Goal: Information Seeking & Learning: Check status

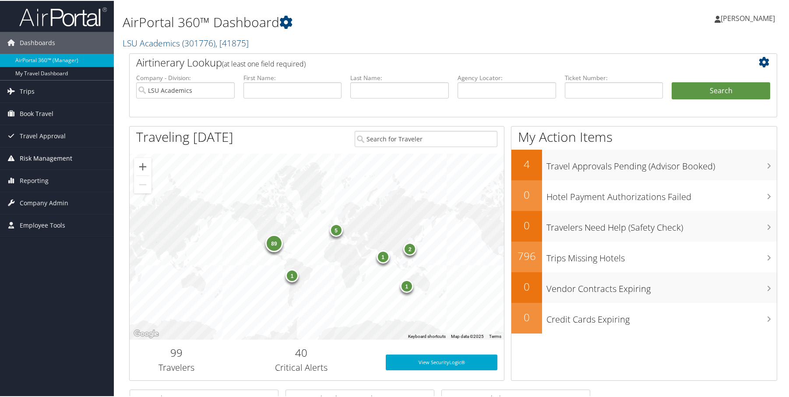
click at [47, 157] on span "Risk Management" at bounding box center [46, 158] width 53 height 22
click at [49, 183] on link "Reporting" at bounding box center [57, 180] width 114 height 22
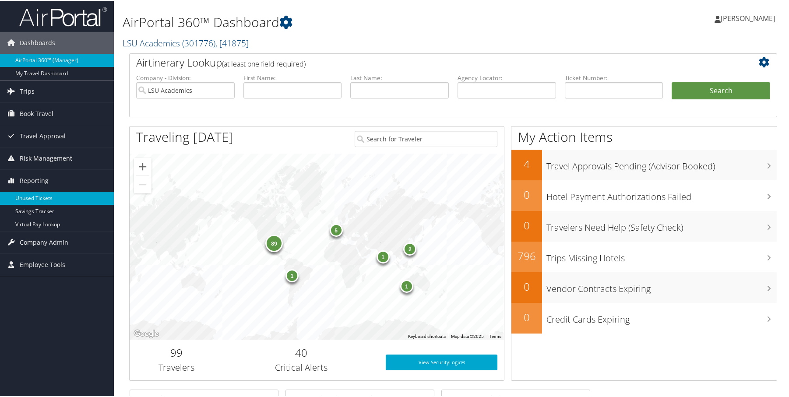
click at [48, 200] on link "Unused Tickets" at bounding box center [57, 197] width 114 height 13
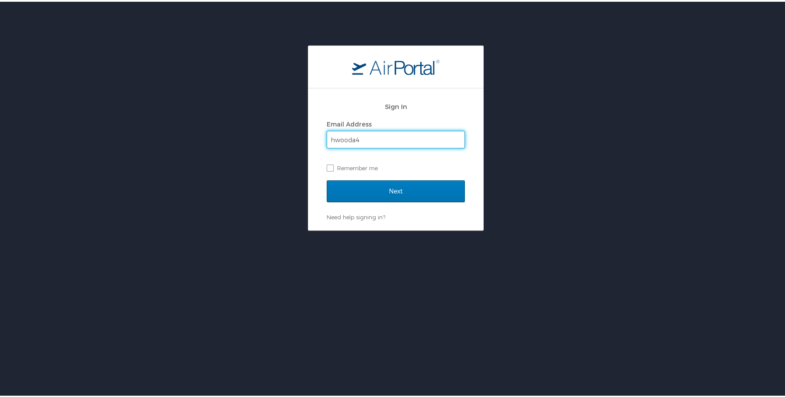
type input "hwooda4"
click at [327, 179] on input "Next" at bounding box center [396, 190] width 138 height 22
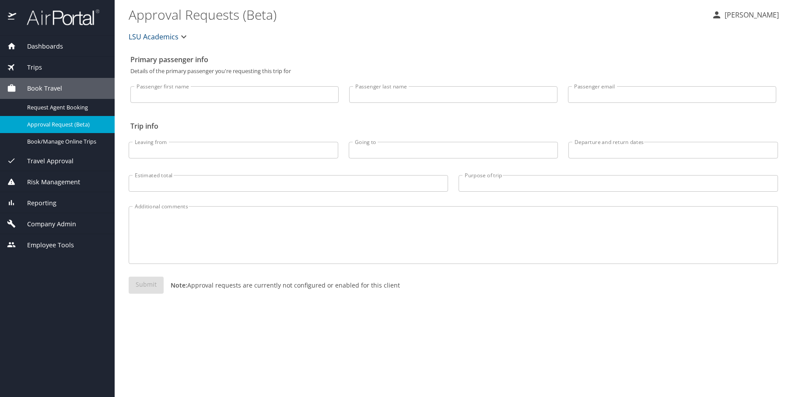
click at [167, 100] on input "Passenger first name" at bounding box center [234, 94] width 208 height 17
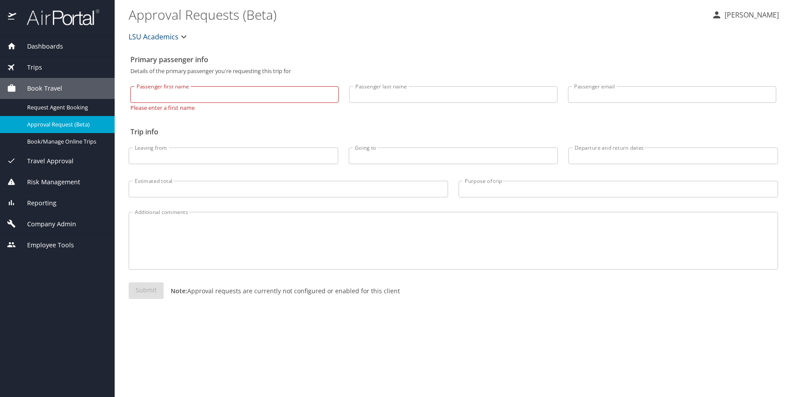
click at [376, 98] on input "Passenger last name" at bounding box center [453, 94] width 208 height 17
paste input "[PERSON_NAME]"
type input "[PERSON_NAME]"
click at [235, 95] on input "Passenger first name" at bounding box center [234, 94] width 208 height 17
type input "Ava"
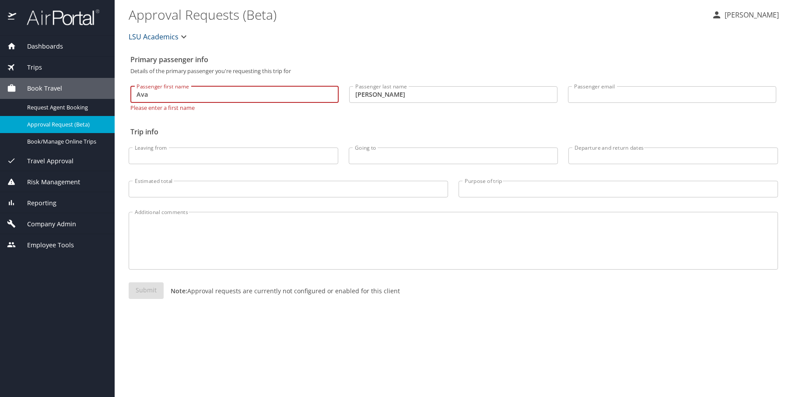
click at [445, 90] on input "[PERSON_NAME]" at bounding box center [453, 94] width 208 height 17
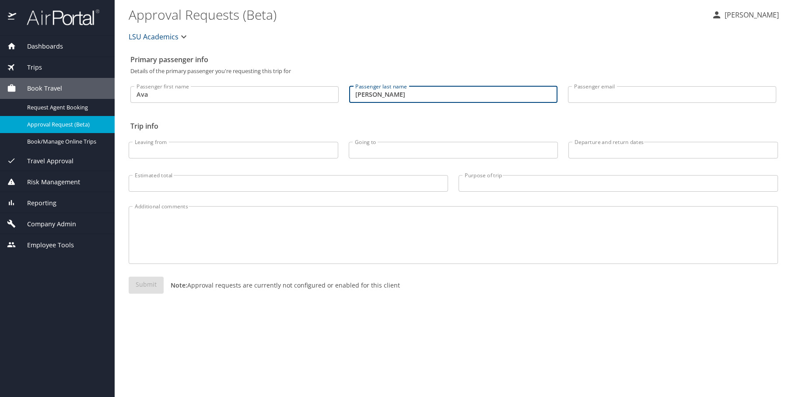
click at [49, 206] on span "Reporting" at bounding box center [36, 203] width 40 height 10
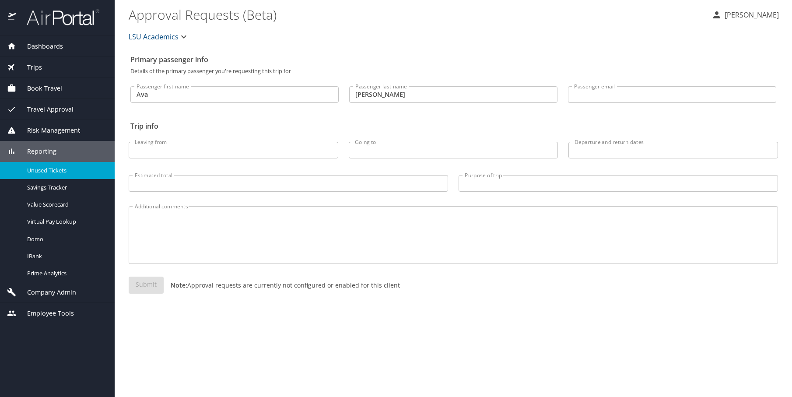
click at [56, 172] on span "Unused Tickets" at bounding box center [65, 170] width 77 height 8
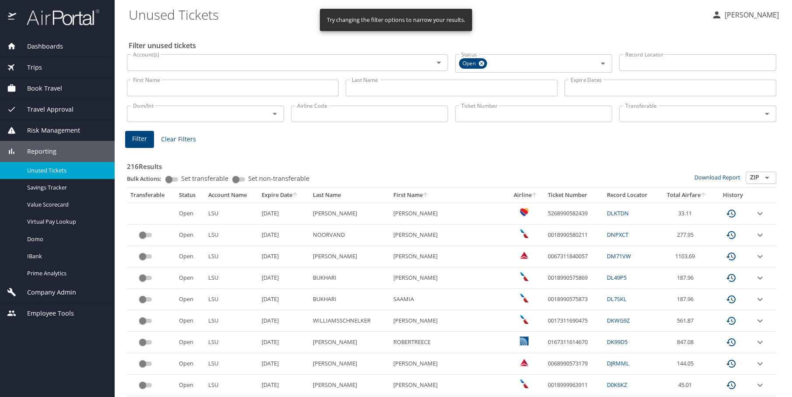
click at [413, 89] on input "Last Name" at bounding box center [452, 88] width 212 height 17
paste input "Szczepanski"
type input "Szczepanski"
click at [141, 142] on span "Filter" at bounding box center [139, 138] width 15 height 11
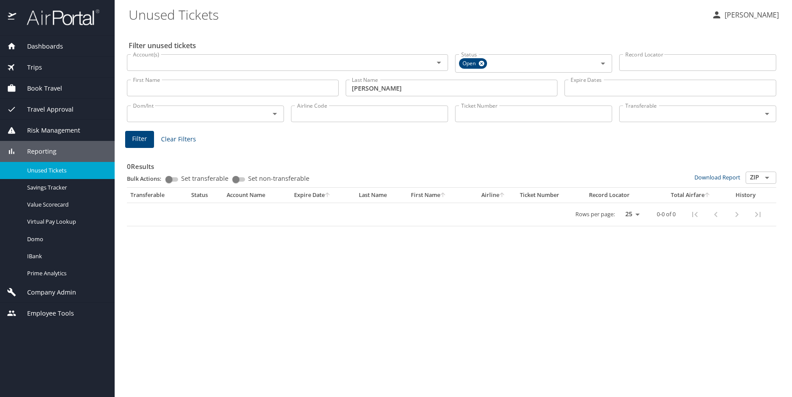
click at [441, 91] on input "Szczepanski" at bounding box center [452, 88] width 212 height 17
paste input "Drummond"
type input "Drummond"
click at [137, 141] on span "Filter" at bounding box center [139, 138] width 15 height 11
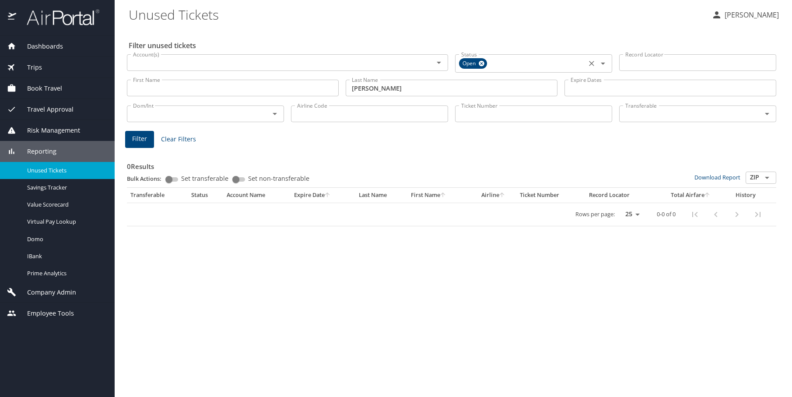
click at [481, 64] on icon at bounding box center [481, 64] width 7 height 10
click at [136, 143] on button "Filter" at bounding box center [139, 138] width 29 height 17
click at [404, 83] on input "Drummond" at bounding box center [452, 86] width 212 height 17
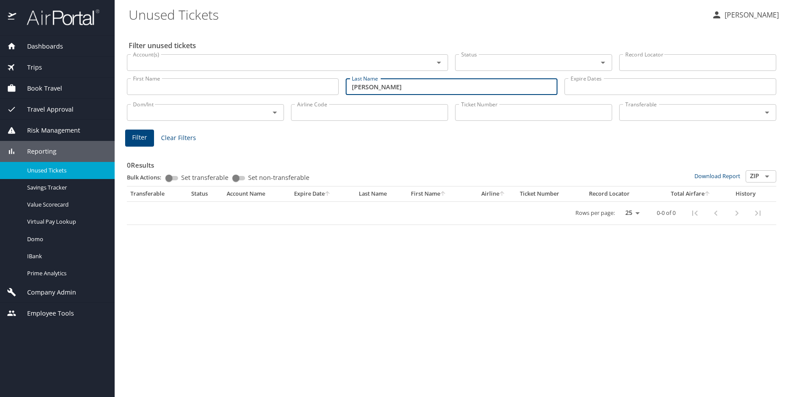
click at [404, 83] on input "Drummond" at bounding box center [452, 86] width 212 height 17
paste input "Lettau"
type input "Lettau"
click at [145, 136] on span "Filter" at bounding box center [139, 137] width 15 height 11
click at [408, 87] on input "Lettau" at bounding box center [452, 86] width 212 height 17
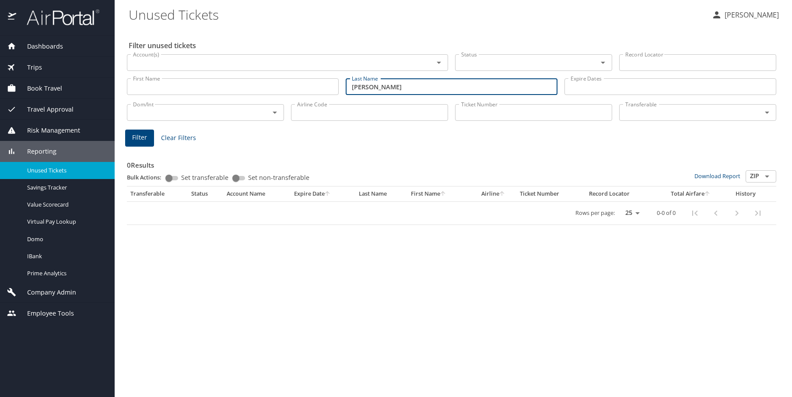
click at [408, 87] on input "Lettau" at bounding box center [452, 86] width 212 height 17
paste input "Roth"
type input "Roth"
click at [144, 138] on span "Filter" at bounding box center [139, 137] width 15 height 11
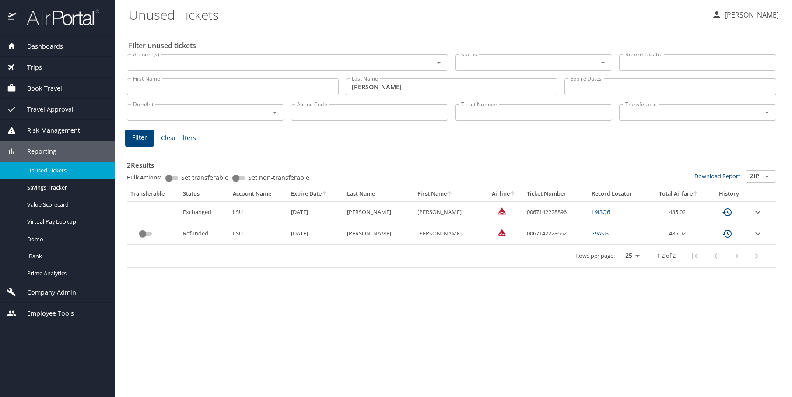
click at [228, 91] on input "First Name" at bounding box center [233, 86] width 212 height 17
type input "Clare"
click at [139, 138] on span "Filter" at bounding box center [139, 137] width 15 height 11
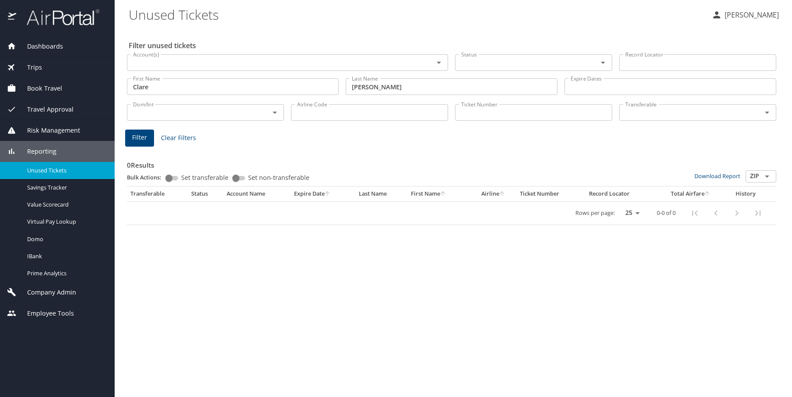
click at [251, 86] on input "Clare" at bounding box center [233, 86] width 212 height 17
click at [362, 88] on input "Roth" at bounding box center [452, 86] width 212 height 17
paste input "Altman"
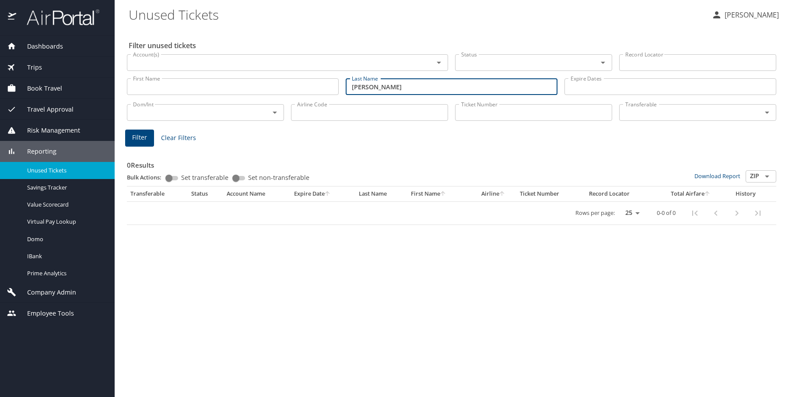
type input "Altman"
click at [144, 130] on button "Filter" at bounding box center [139, 138] width 29 height 17
click at [371, 89] on input "Altman" at bounding box center [452, 86] width 212 height 17
drag, startPoint x: 203, startPoint y: 90, endPoint x: 241, endPoint y: 140, distance: 62.2
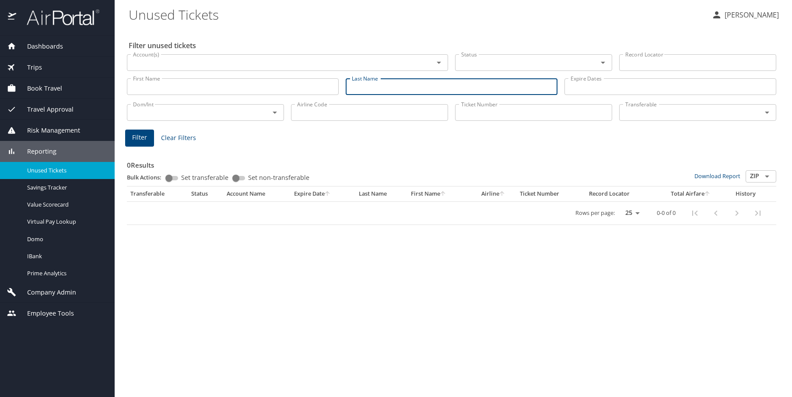
click at [203, 90] on input "First Name" at bounding box center [233, 86] width 212 height 17
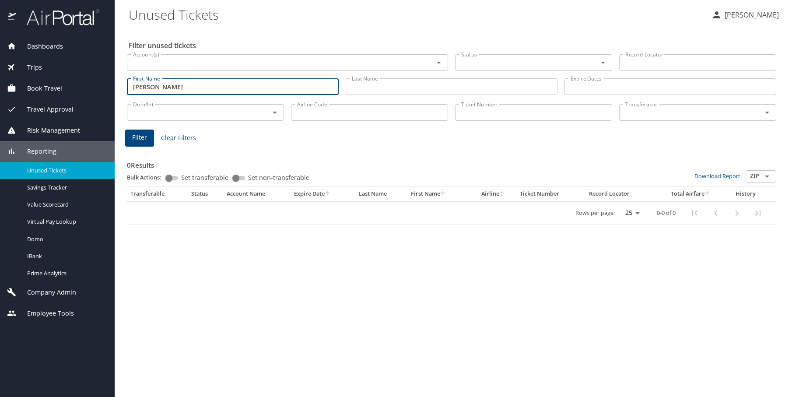
type input "Madeline"
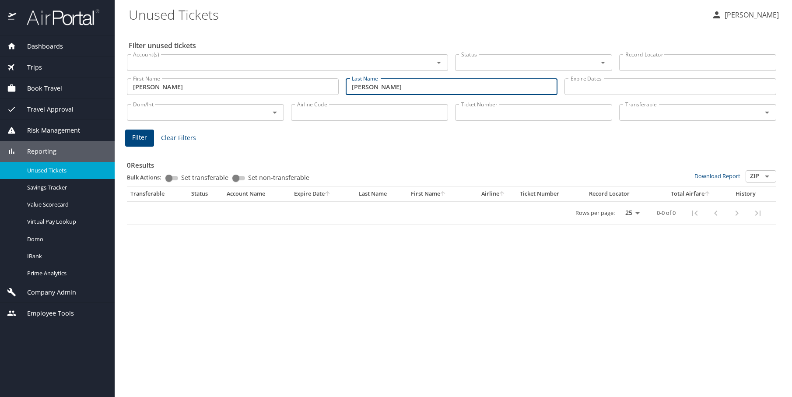
type input "Altman"
click at [146, 140] on span "Filter" at bounding box center [139, 137] width 15 height 11
click at [175, 89] on input "Madeline" at bounding box center [233, 86] width 212 height 17
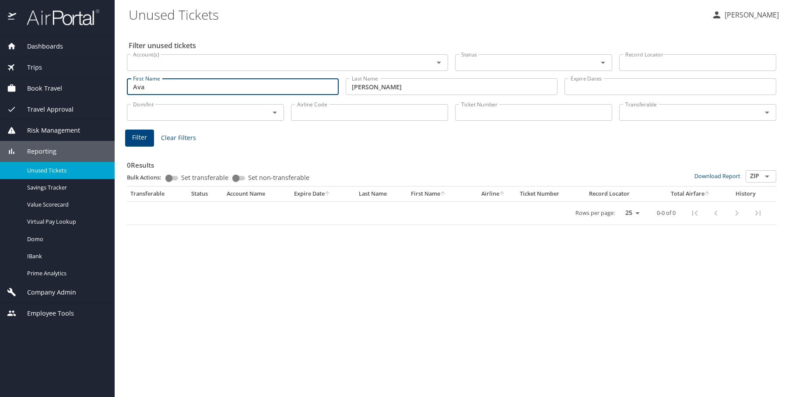
type input "Ava"
click at [421, 90] on input "Altman" at bounding box center [452, 86] width 212 height 17
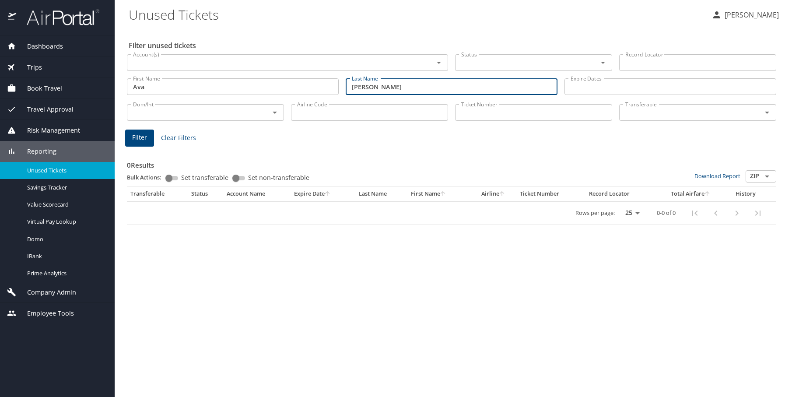
click at [421, 90] on input "Altman" at bounding box center [452, 86] width 212 height 17
paste input "Szczepanski"
type input "Szczepanski"
click at [134, 137] on span "Filter" at bounding box center [139, 137] width 15 height 11
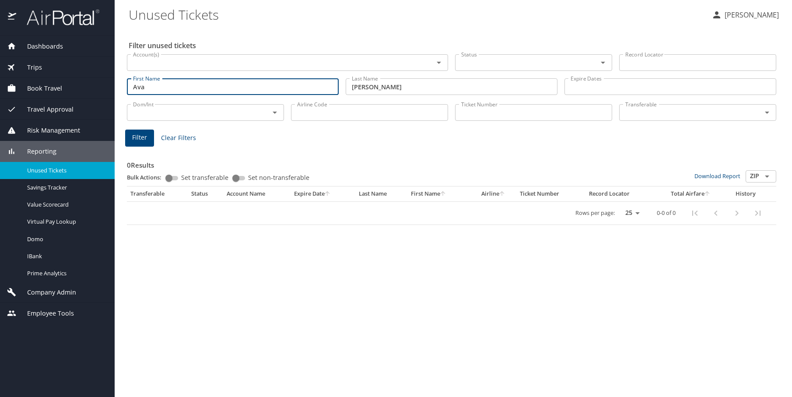
click at [190, 83] on input "Ava" at bounding box center [233, 86] width 212 height 17
type input "Clare"
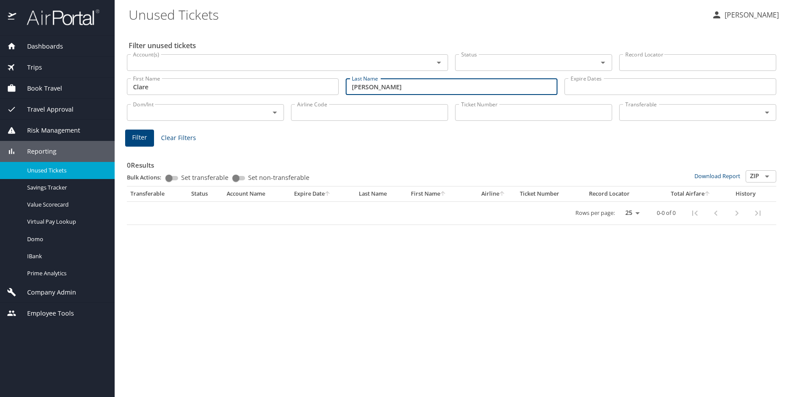
type input "Roth"
click at [145, 139] on span "Filter" at bounding box center [139, 137] width 15 height 11
click at [198, 84] on input "Clare" at bounding box center [233, 86] width 212 height 17
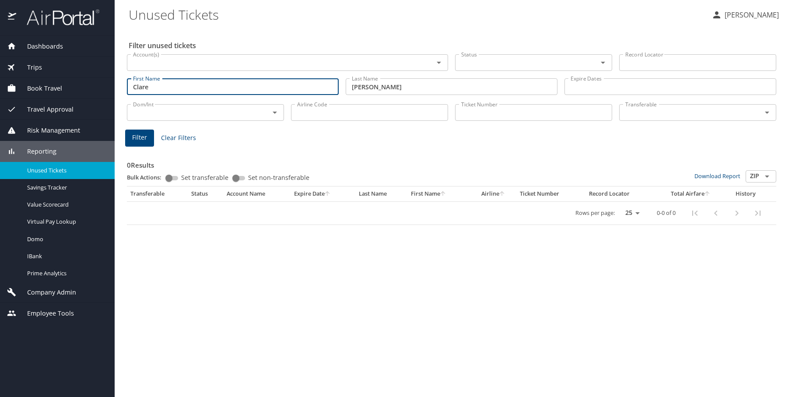
click at [197, 84] on input "Clare" at bounding box center [233, 86] width 212 height 17
type input "C"
type input "l"
type input "Landry"
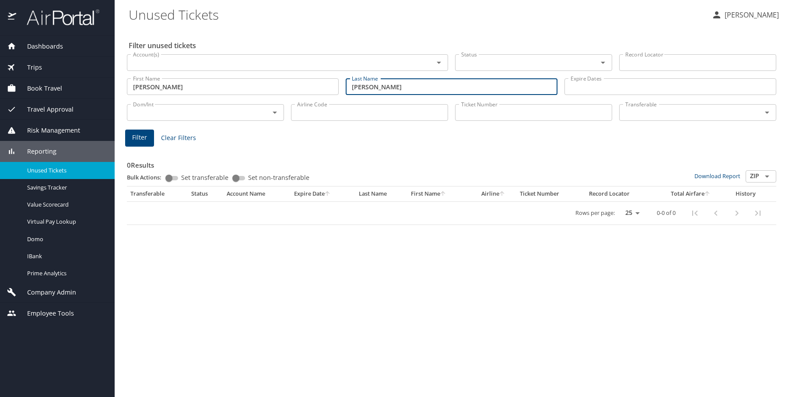
type input "Lettau"
click at [130, 137] on button "Filter" at bounding box center [139, 138] width 29 height 17
click at [157, 87] on input "Landry" at bounding box center [233, 86] width 212 height 17
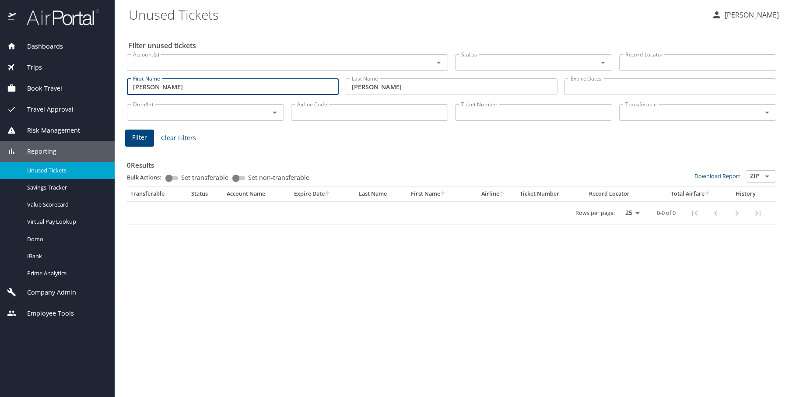
click at [157, 87] on input "Landry" at bounding box center [233, 86] width 212 height 17
type input "Marissa"
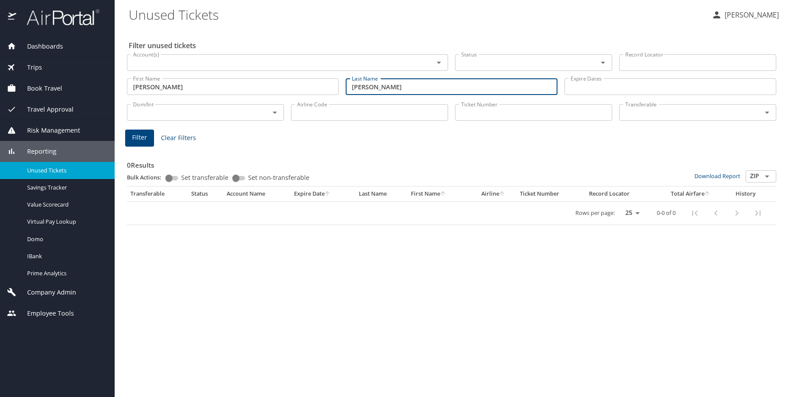
type input "Drummond"
click at [133, 139] on span "Filter" at bounding box center [139, 137] width 15 height 11
click at [57, 21] on img at bounding box center [58, 17] width 82 height 17
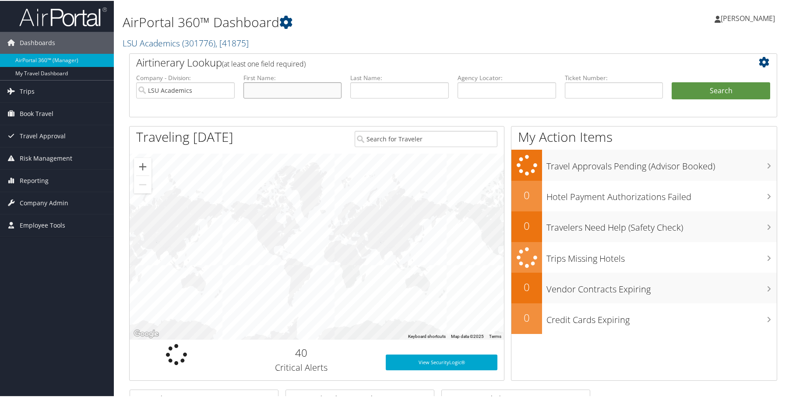
click at [302, 88] on input "text" at bounding box center [292, 89] width 98 height 16
type input "Ava"
click at [360, 84] on input "text" at bounding box center [399, 89] width 98 height 16
paste input "[PERSON_NAME]"
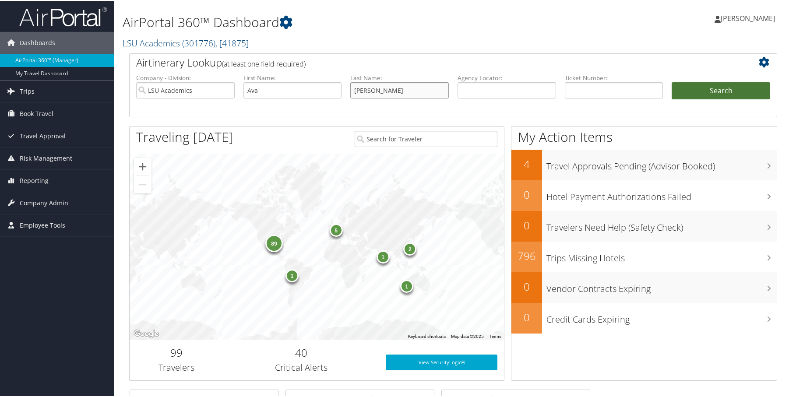
type input "[PERSON_NAME]"
drag, startPoint x: 690, startPoint y: 88, endPoint x: 689, endPoint y: 142, distance: 53.8
click at [689, 90] on button "Search" at bounding box center [720, 90] width 98 height 18
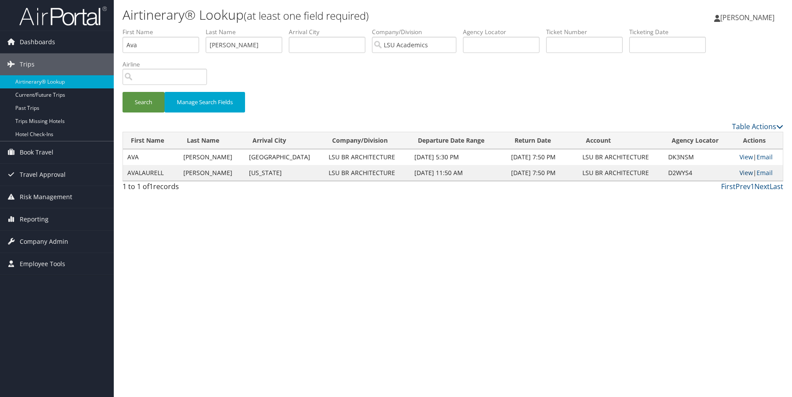
click at [740, 171] on link "View" at bounding box center [747, 172] width 14 height 8
click at [184, 49] on input "Ava" at bounding box center [161, 45] width 77 height 16
type input "Clare"
type input "Roth"
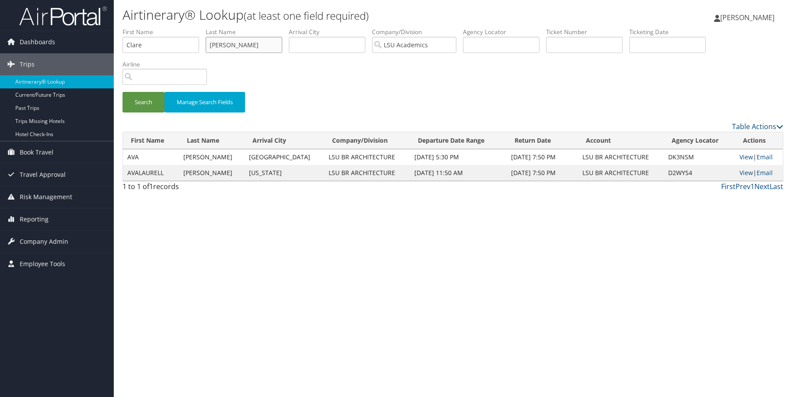
click at [123, 92] on button "Search" at bounding box center [144, 102] width 42 height 21
click at [172, 40] on input "Clare" at bounding box center [161, 45] width 77 height 16
type input "Marissa"
type input "Drummond"
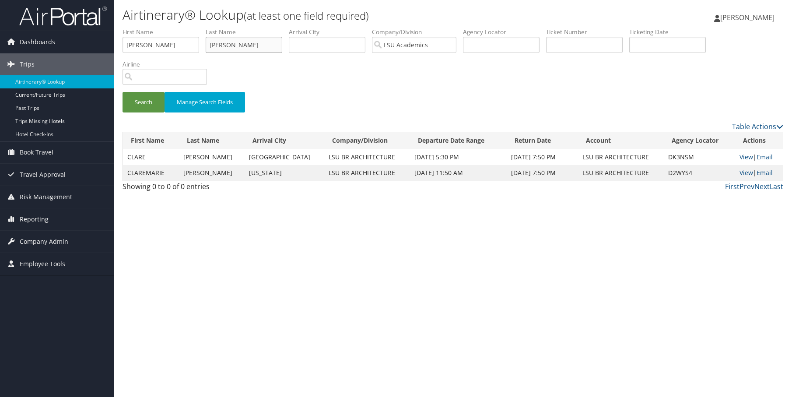
click at [123, 92] on button "Search" at bounding box center [144, 102] width 42 height 21
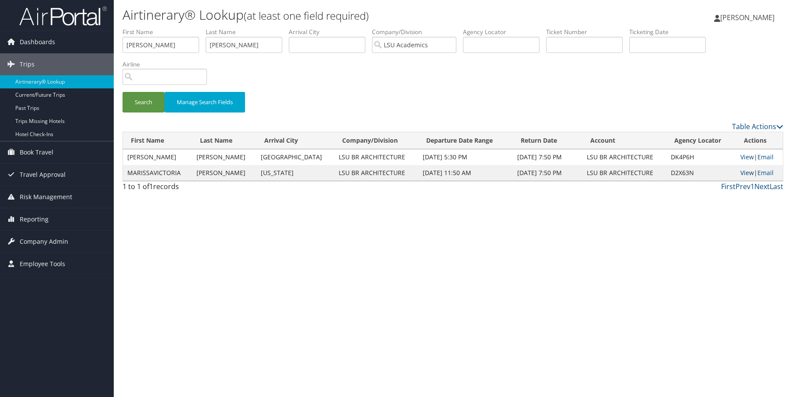
click at [742, 174] on link "View" at bounding box center [747, 172] width 14 height 8
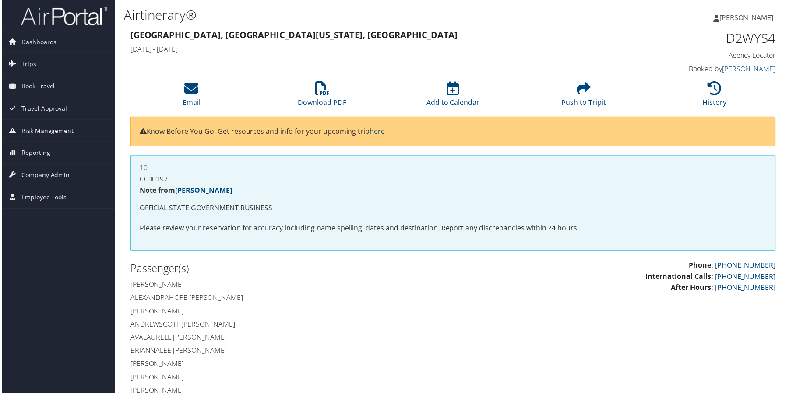
scroll to position [88, 0]
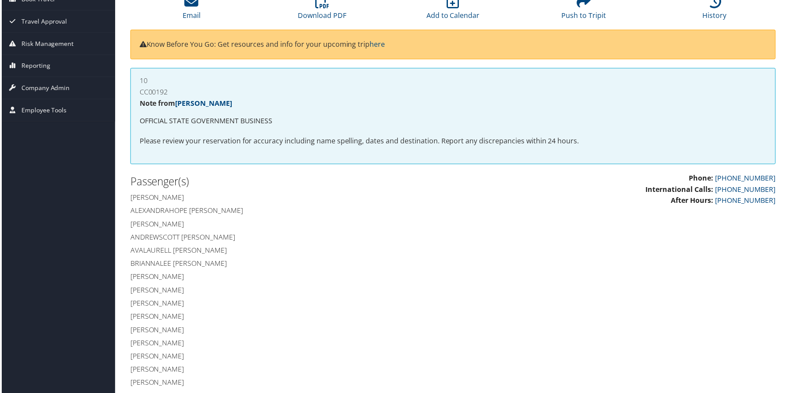
click at [393, 245] on div "Passenger(s) Alexander Acunagarcia Alexandrahope Oneal Alexandradelaney Schmidt…" at bounding box center [288, 337] width 330 height 326
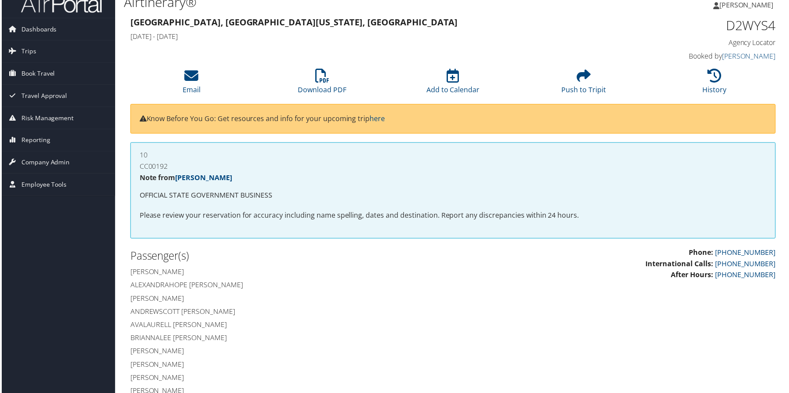
scroll to position [0, 0]
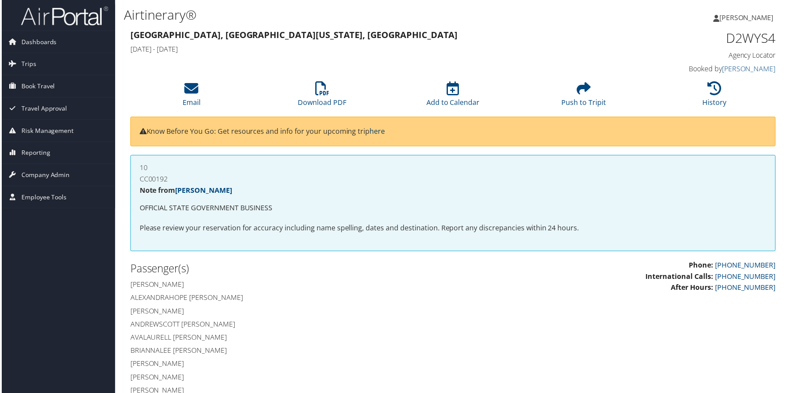
drag, startPoint x: 307, startPoint y: 92, endPoint x: 382, endPoint y: 130, distance: 84.5
click at [307, 92] on li "Download PDF" at bounding box center [321, 94] width 131 height 35
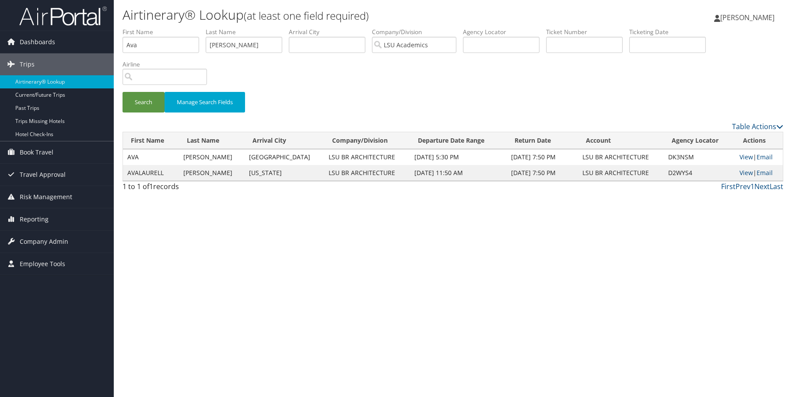
click at [63, 24] on img at bounding box center [63, 16] width 88 height 21
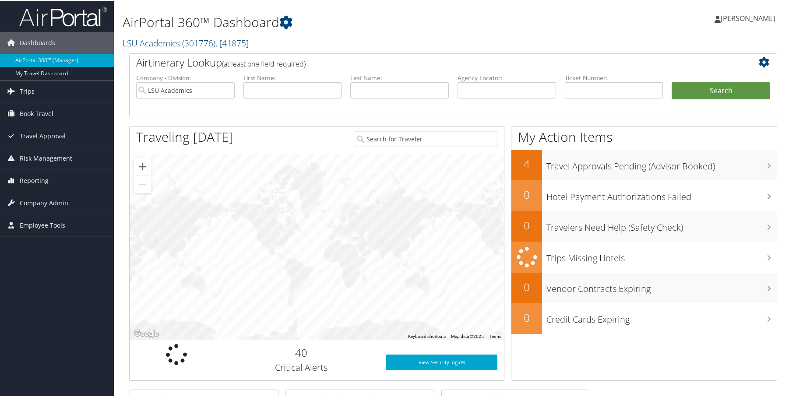
click at [49, 176] on link "Reporting" at bounding box center [57, 180] width 114 height 22
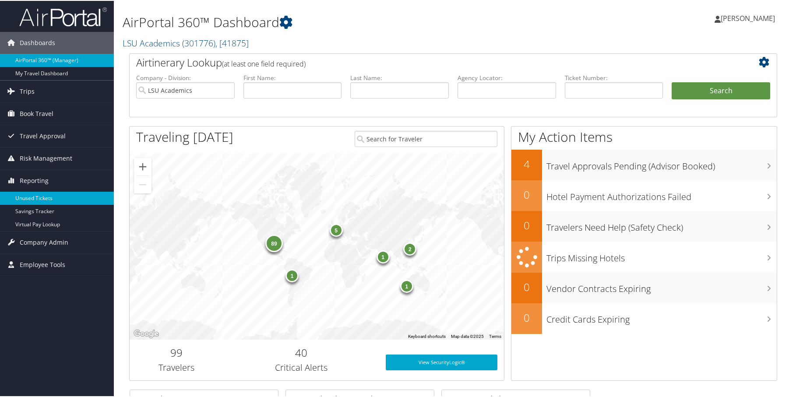
click at [48, 198] on link "Unused Tickets" at bounding box center [57, 197] width 114 height 13
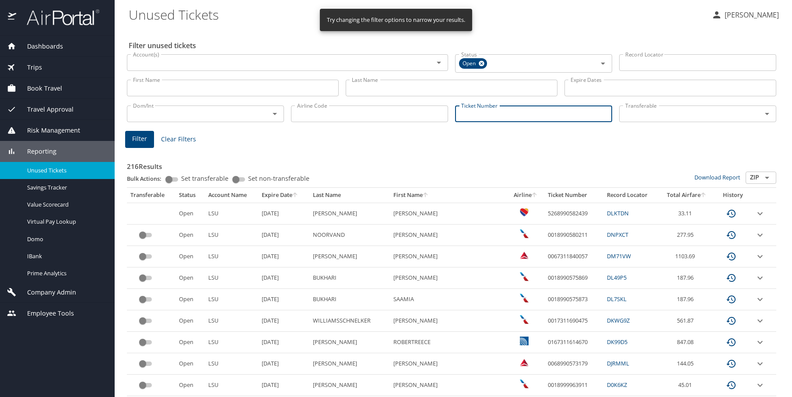
click at [474, 112] on input "Ticket Number" at bounding box center [533, 113] width 157 height 17
paste input "2376578988"
type input "2376578988"
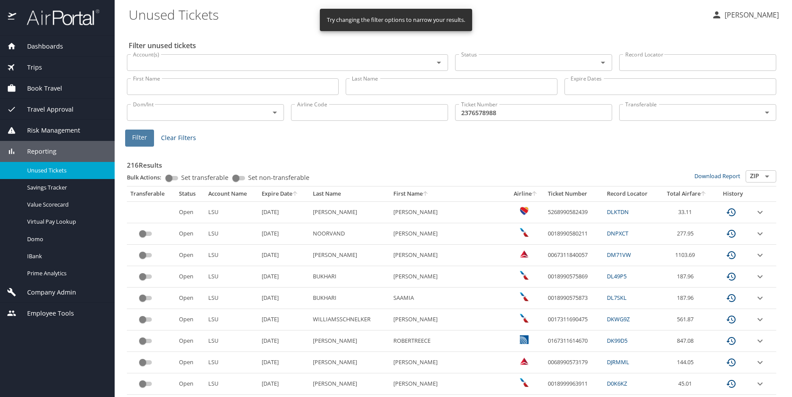
click at [139, 140] on span "Filter" at bounding box center [139, 137] width 15 height 11
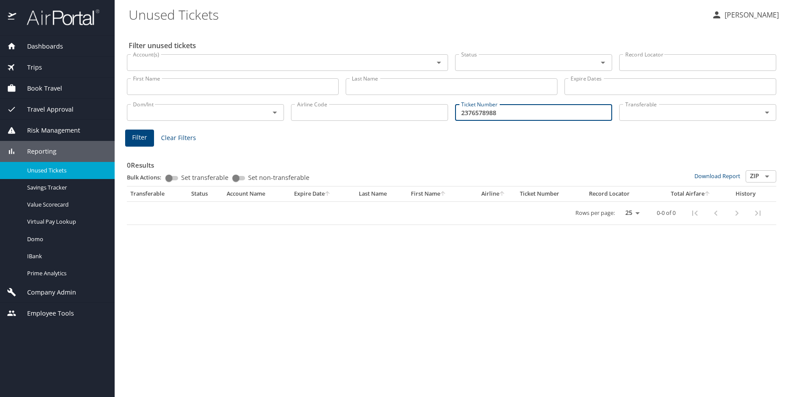
click at [513, 115] on input "2376578988" at bounding box center [533, 112] width 157 height 17
click at [630, 61] on input "Record Locator" at bounding box center [697, 62] width 157 height 17
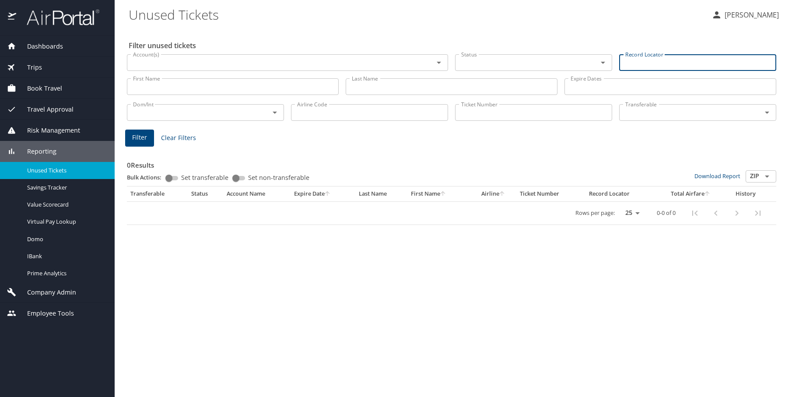
paste input "D2WYS4"
type input "D2WYS4"
click at [137, 140] on span "Filter" at bounding box center [139, 137] width 15 height 11
click at [141, 137] on span "Filter" at bounding box center [139, 137] width 15 height 11
click at [658, 63] on input "D2WYS4" at bounding box center [697, 62] width 157 height 17
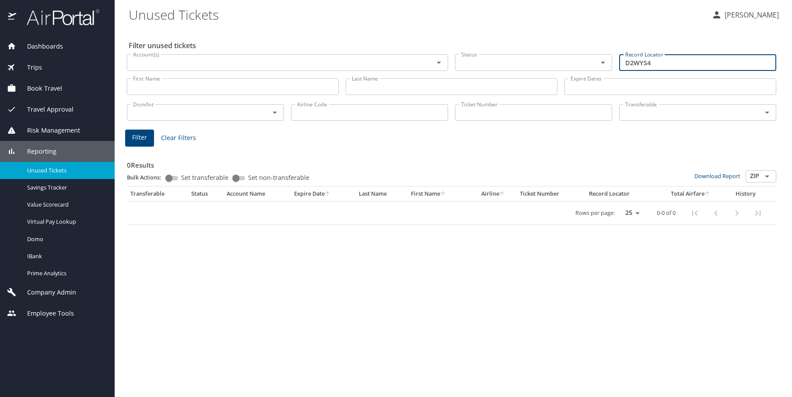
click at [658, 63] on input "D2WYS4" at bounding box center [697, 62] width 157 height 17
paste input "D2X63N"
type input "D2X63N"
click at [137, 133] on span "Filter" at bounding box center [139, 137] width 15 height 11
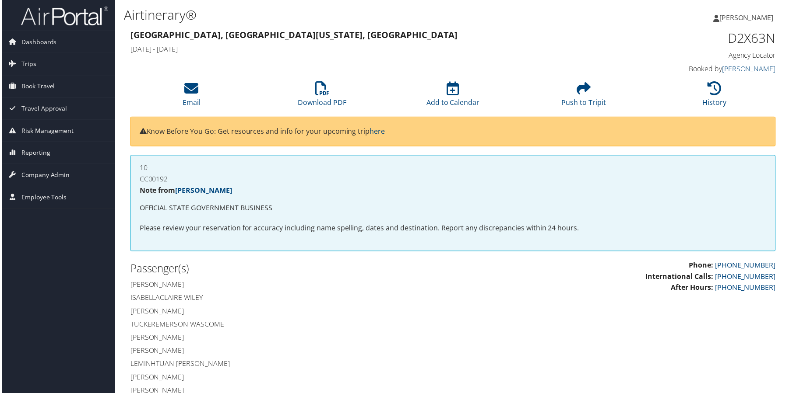
click at [748, 35] on h1 "D2X63N" at bounding box center [701, 38] width 152 height 18
copy h1 "D2X63N"
